Goal: Use online tool/utility: Utilize a website feature to perform a specific function

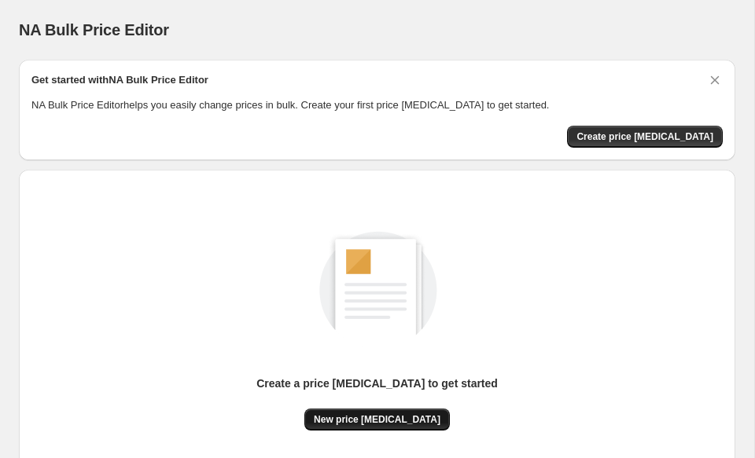
click at [393, 418] on span "New price [MEDICAL_DATA]" at bounding box center [377, 420] width 127 height 13
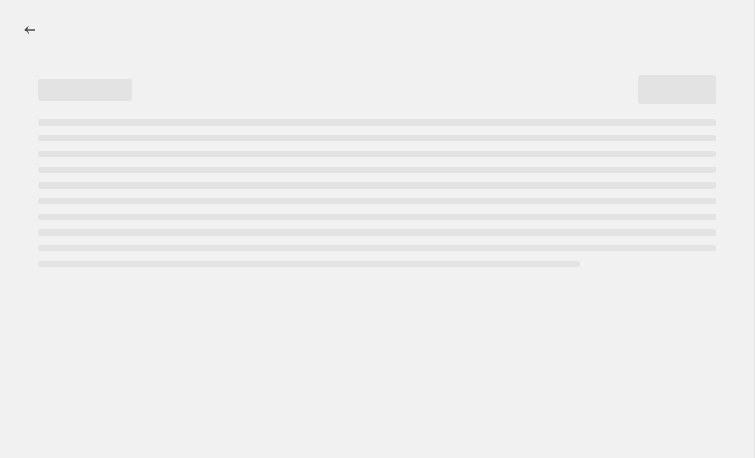
select select "percentage"
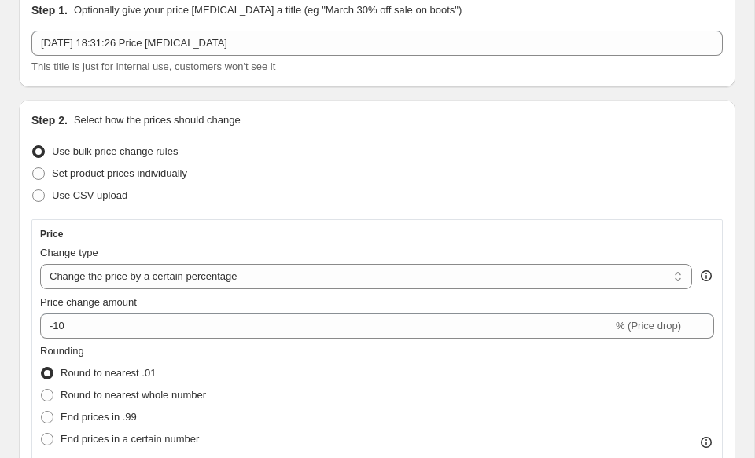
scroll to position [116, 0]
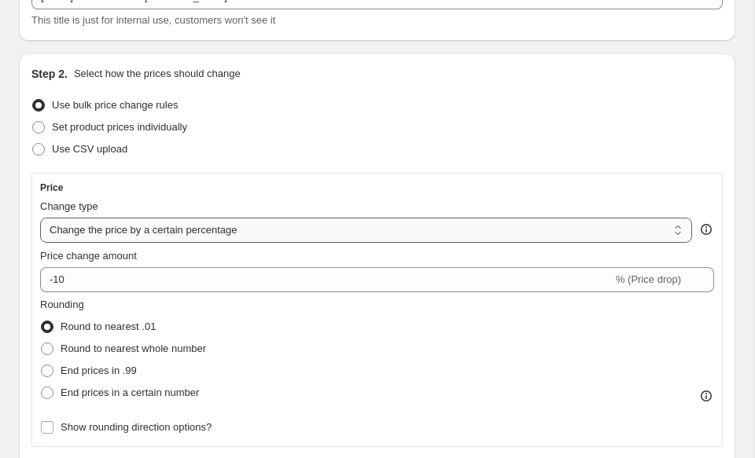
click at [187, 236] on select "Change the price to a certain amount Change the price by a certain amount Chang…" at bounding box center [366, 230] width 652 height 25
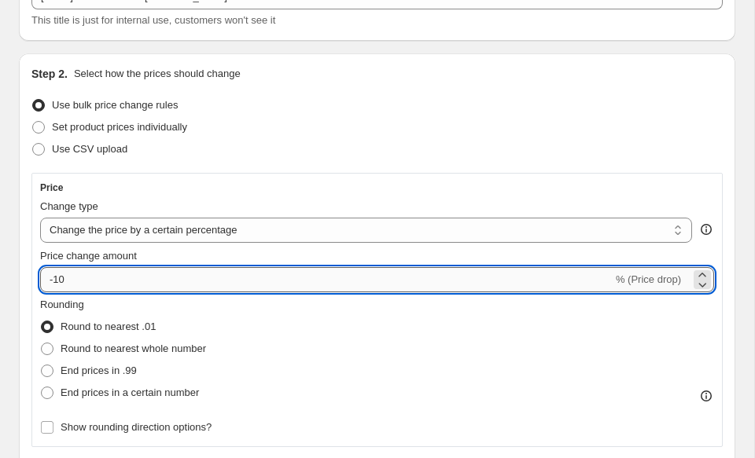
click at [64, 278] on input "-10" at bounding box center [326, 279] width 572 height 25
type input "-15"
click at [21, 313] on div "Step 2. Select how the prices should change Use bulk price change rules Set pro…" at bounding box center [377, 410] width 716 height 714
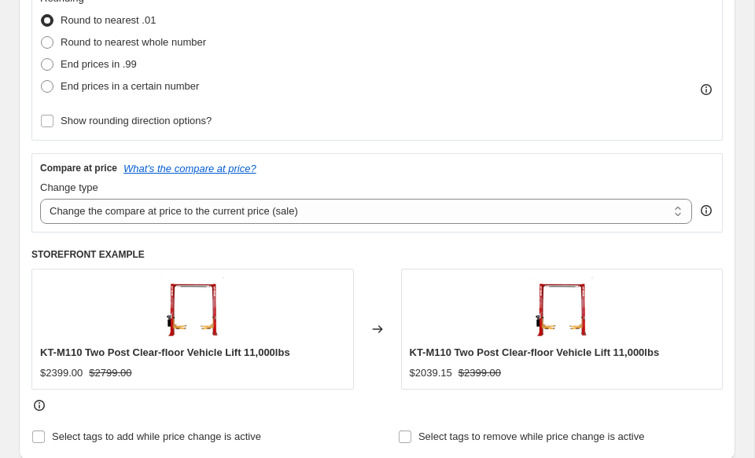
scroll to position [456, 0]
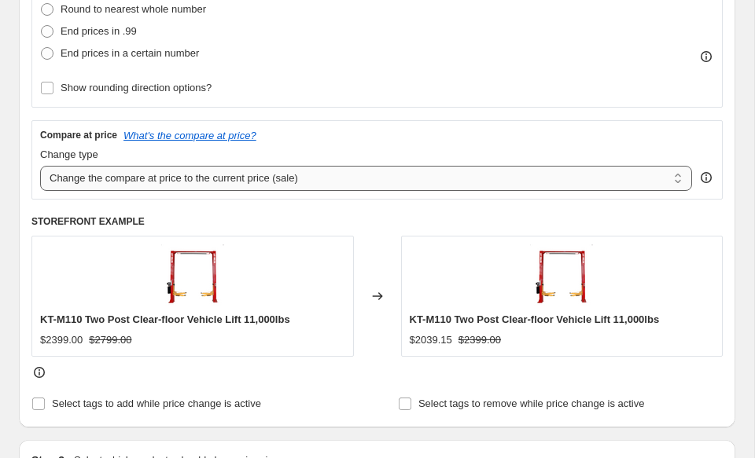
click at [214, 181] on select "Change the compare at price to the current price (sale) Change the compare at p…" at bounding box center [366, 178] width 652 height 25
select select "no_change"
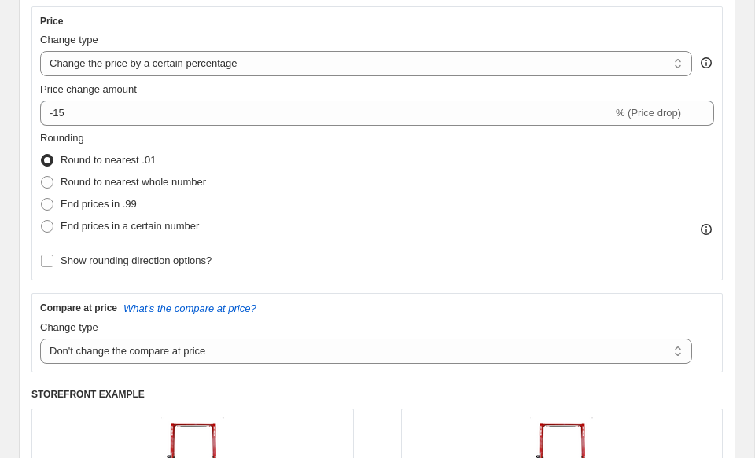
scroll to position [279, 0]
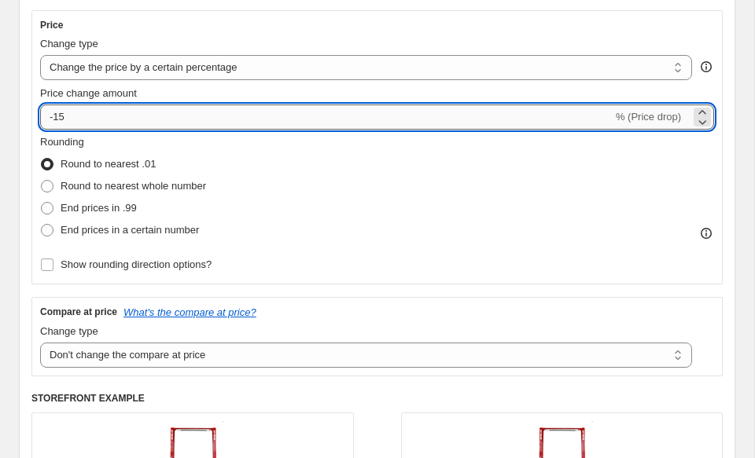
drag, startPoint x: 54, startPoint y: 113, endPoint x: 73, endPoint y: 113, distance: 18.9
click at [73, 113] on input "-15" at bounding box center [326, 117] width 572 height 25
type input "-20"
click at [27, 142] on div "Step 2. Select how the prices should change Use bulk price change rules Set pro…" at bounding box center [377, 248] width 716 height 714
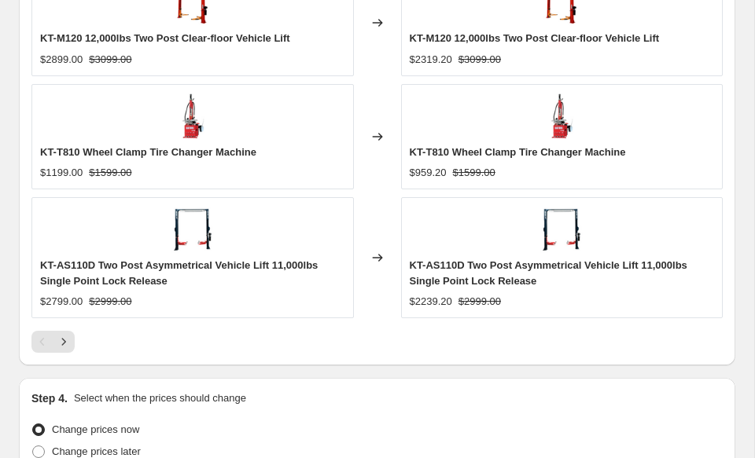
scroll to position [1529, 0]
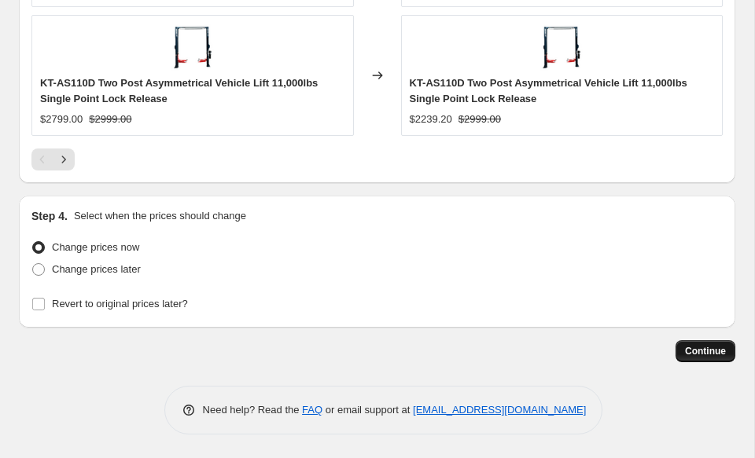
click at [691, 351] on span "Continue" at bounding box center [705, 351] width 41 height 13
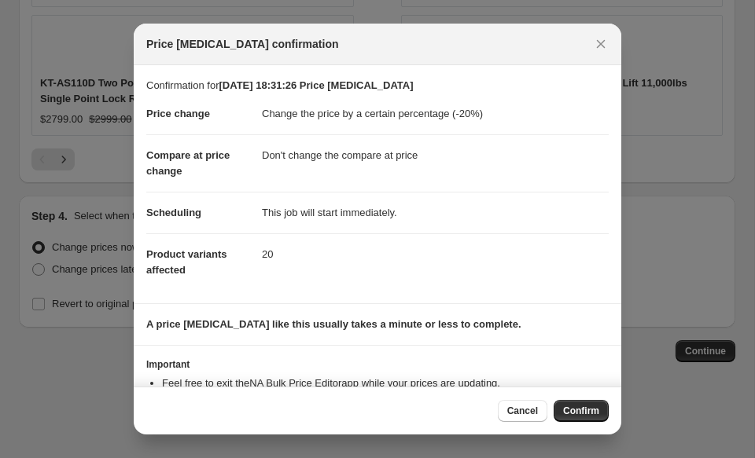
scroll to position [58, 0]
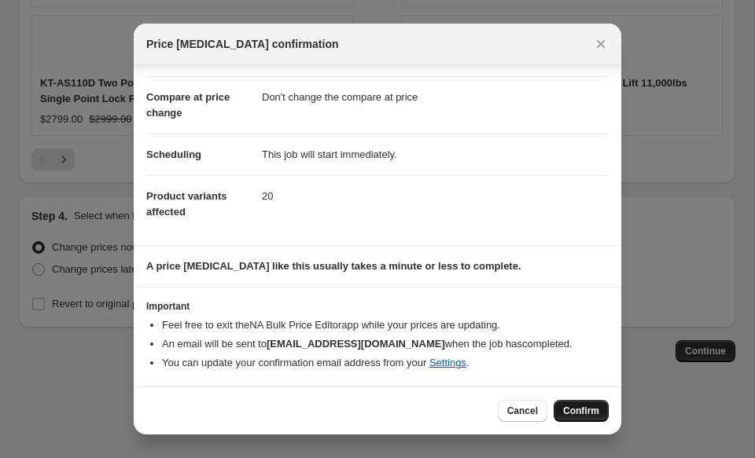
click at [582, 413] on span "Confirm" at bounding box center [581, 411] width 36 height 13
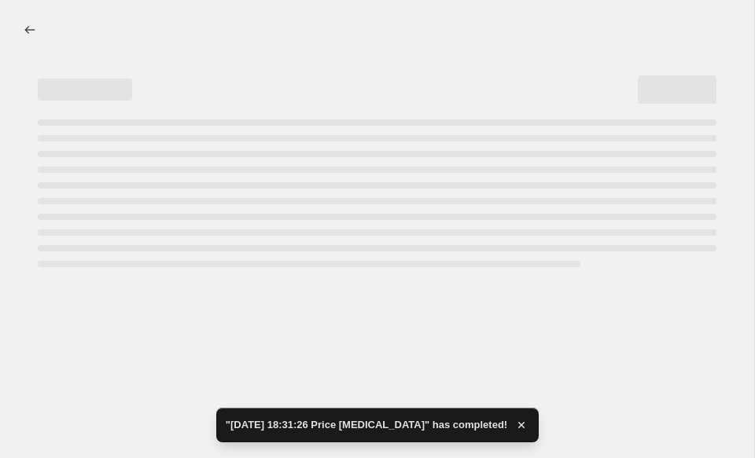
select select "percentage"
select select "no_change"
